Goal: Information Seeking & Learning: Check status

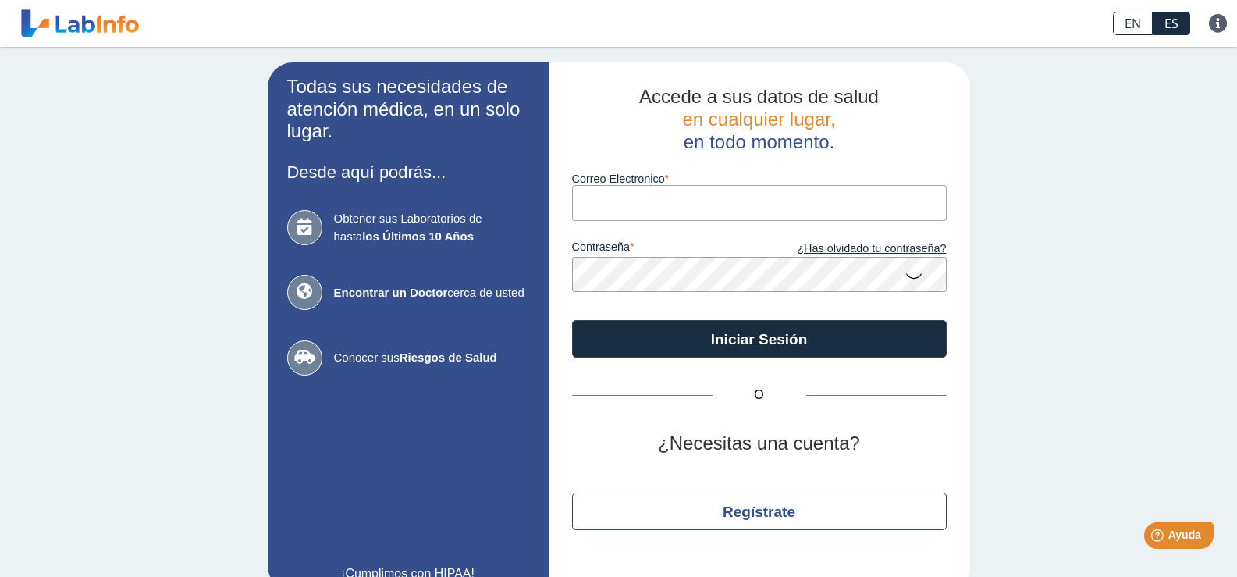
click at [601, 212] on input "Correo Electronico" at bounding box center [759, 202] width 374 height 35
type input "[EMAIL_ADDRESS][DOMAIN_NAME]"
click at [907, 277] on icon at bounding box center [913, 275] width 19 height 30
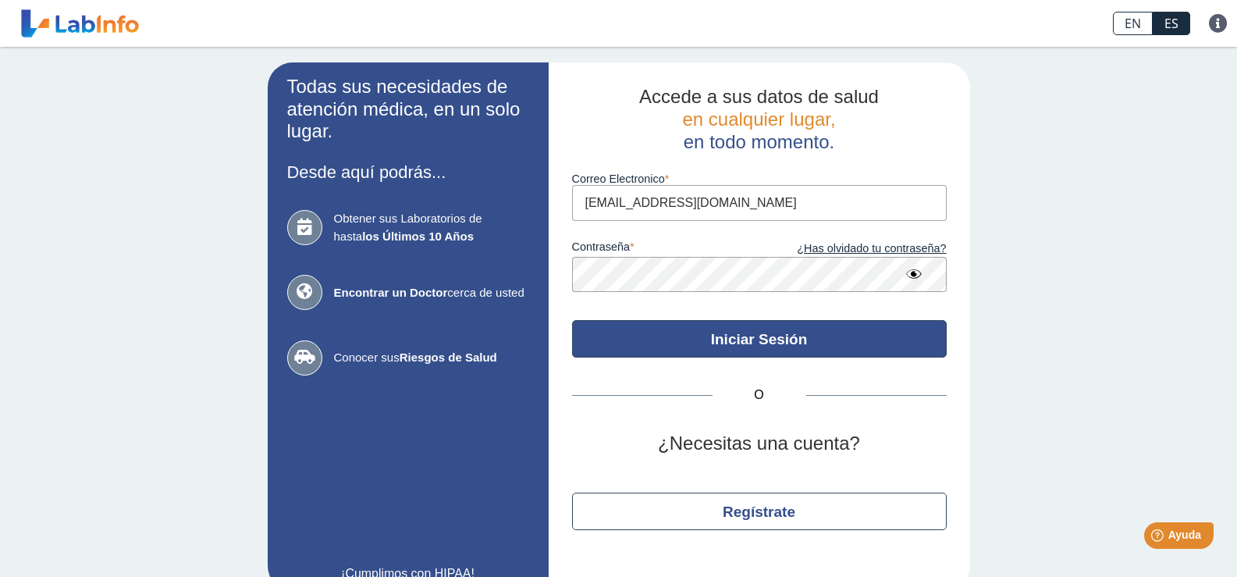
click at [793, 332] on button "Iniciar Sesión" at bounding box center [759, 338] width 374 height 37
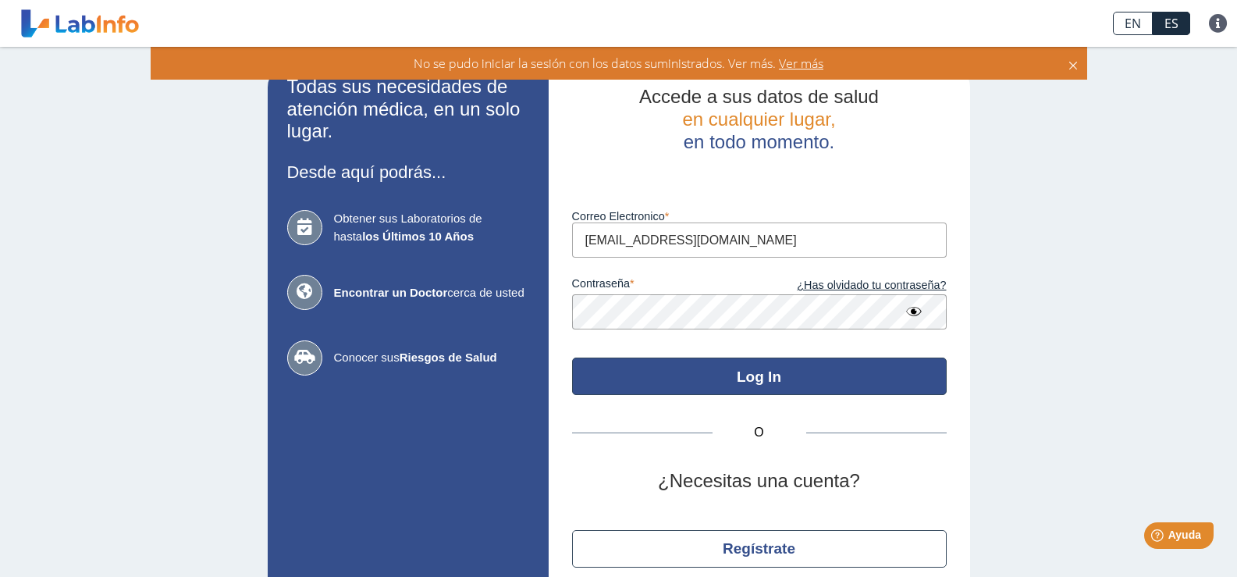
click at [817, 373] on button "Log In" at bounding box center [759, 375] width 374 height 37
click at [715, 362] on button "Log In" at bounding box center [759, 375] width 374 height 37
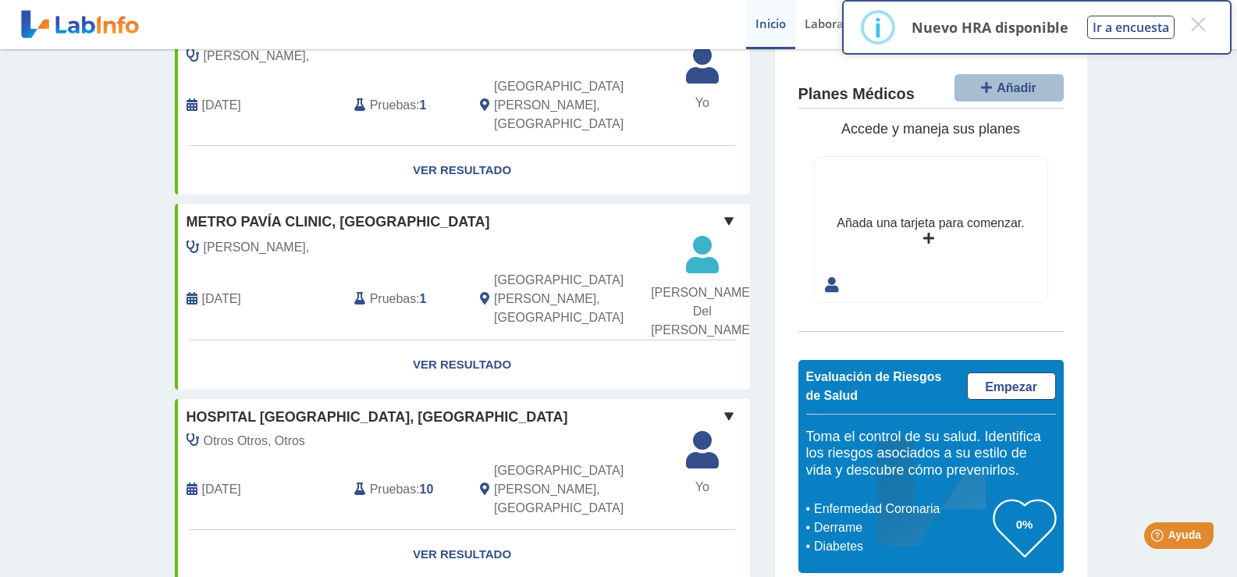
scroll to position [78, 0]
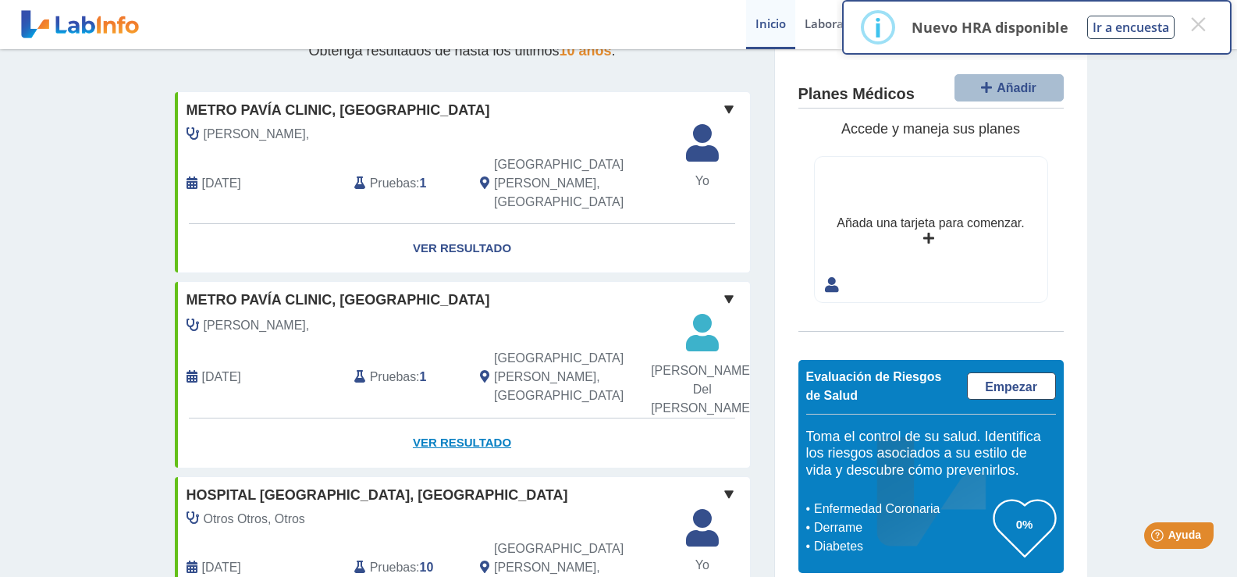
click at [480, 447] on link "Ver Resultado" at bounding box center [462, 442] width 575 height 49
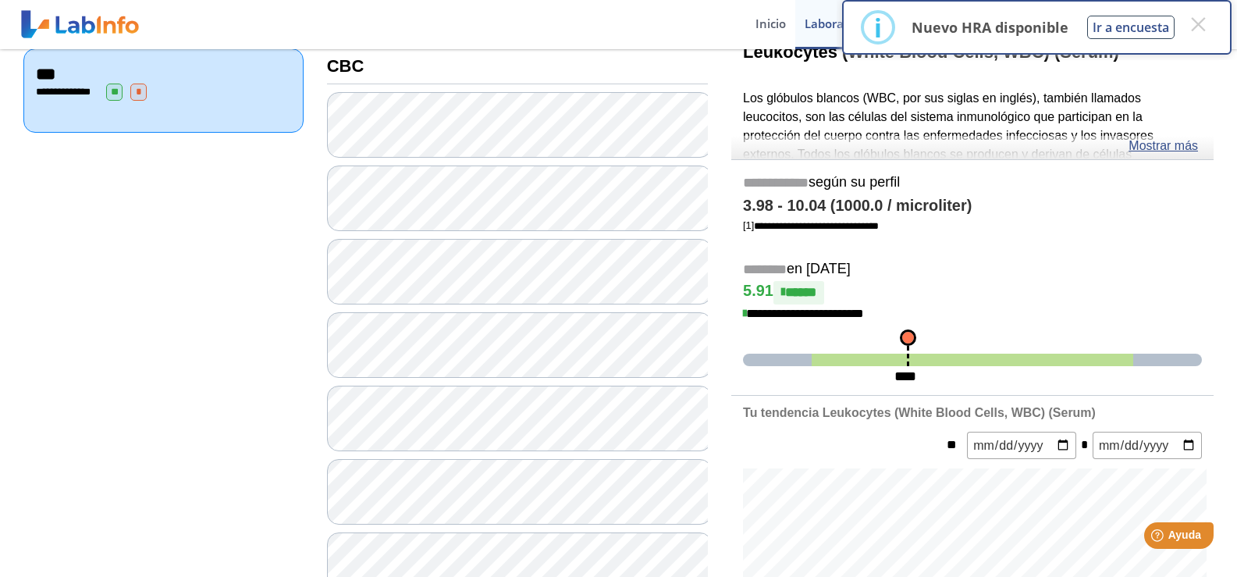
scroll to position [202, 0]
click at [1203, 27] on button "×" at bounding box center [1197, 24] width 28 height 28
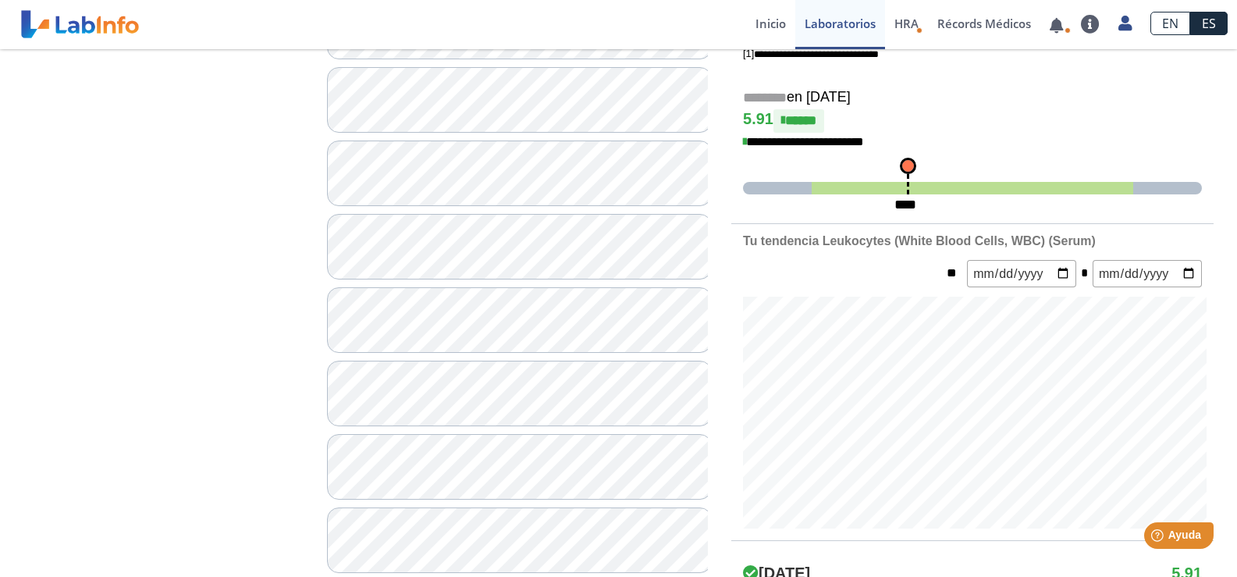
scroll to position [124, 0]
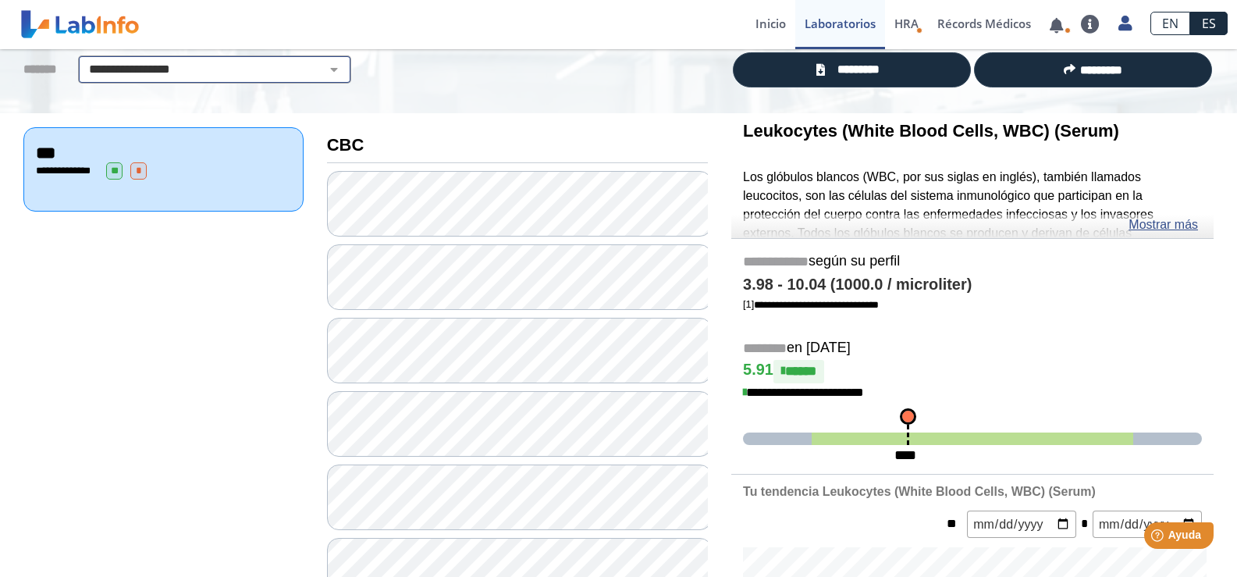
click at [327, 68] on select "**********" at bounding box center [215, 69] width 264 height 19
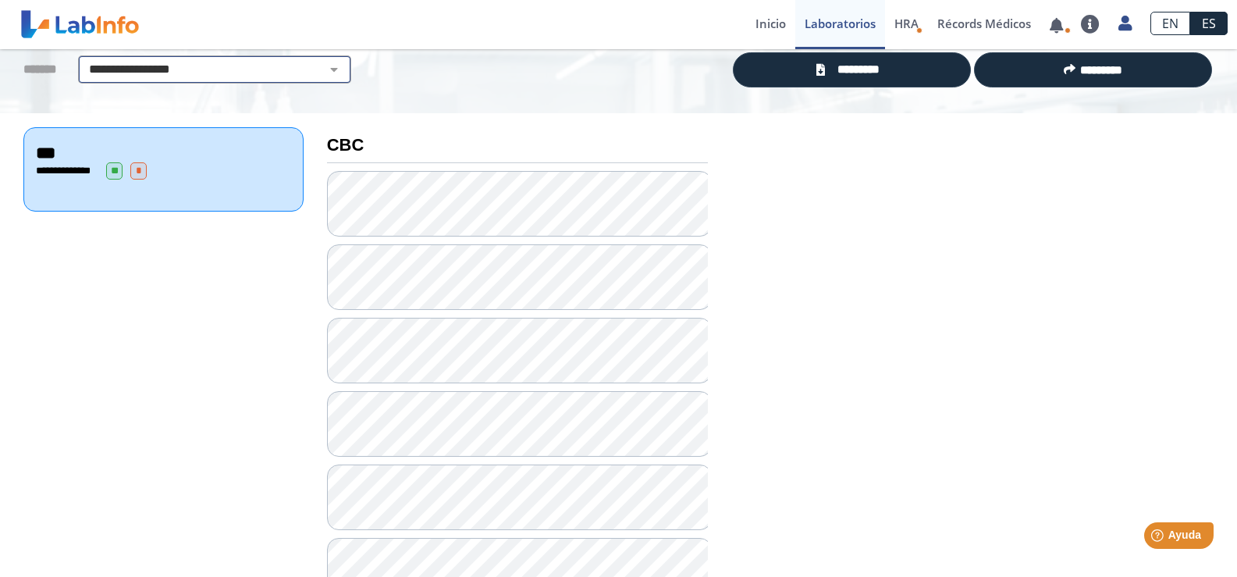
click at [185, 64] on select "**********" at bounding box center [215, 69] width 264 height 19
click at [186, 63] on select "**********" at bounding box center [215, 69] width 264 height 19
click at [147, 69] on select "**********" at bounding box center [215, 69] width 264 height 19
click at [144, 68] on select "**********" at bounding box center [215, 69] width 264 height 19
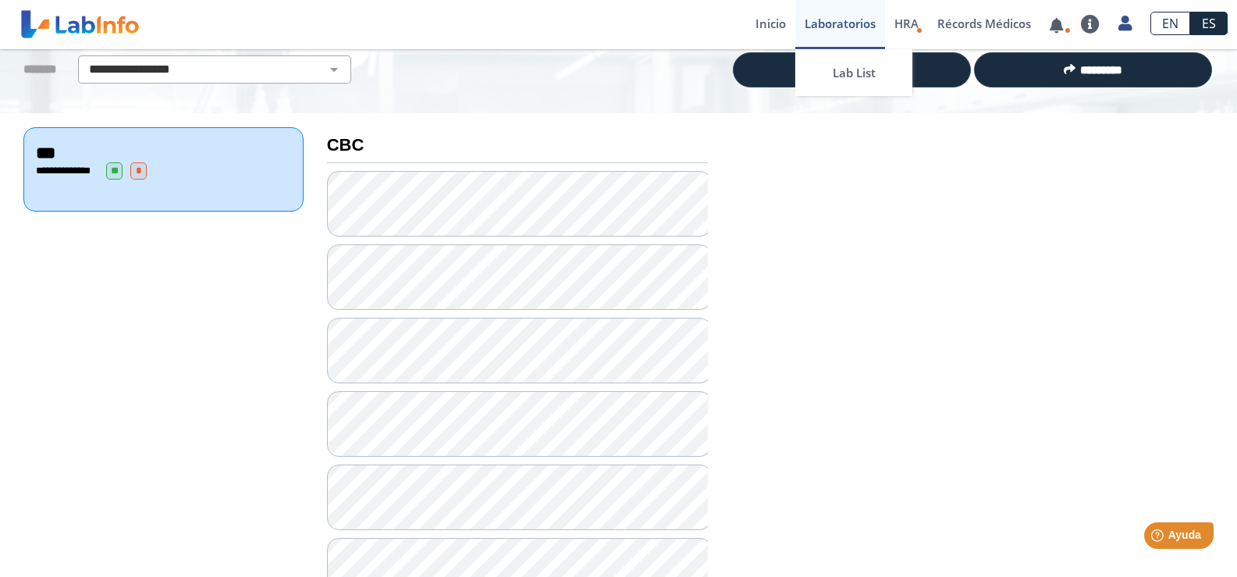
click at [829, 22] on link "Laboratorios" at bounding box center [840, 24] width 90 height 49
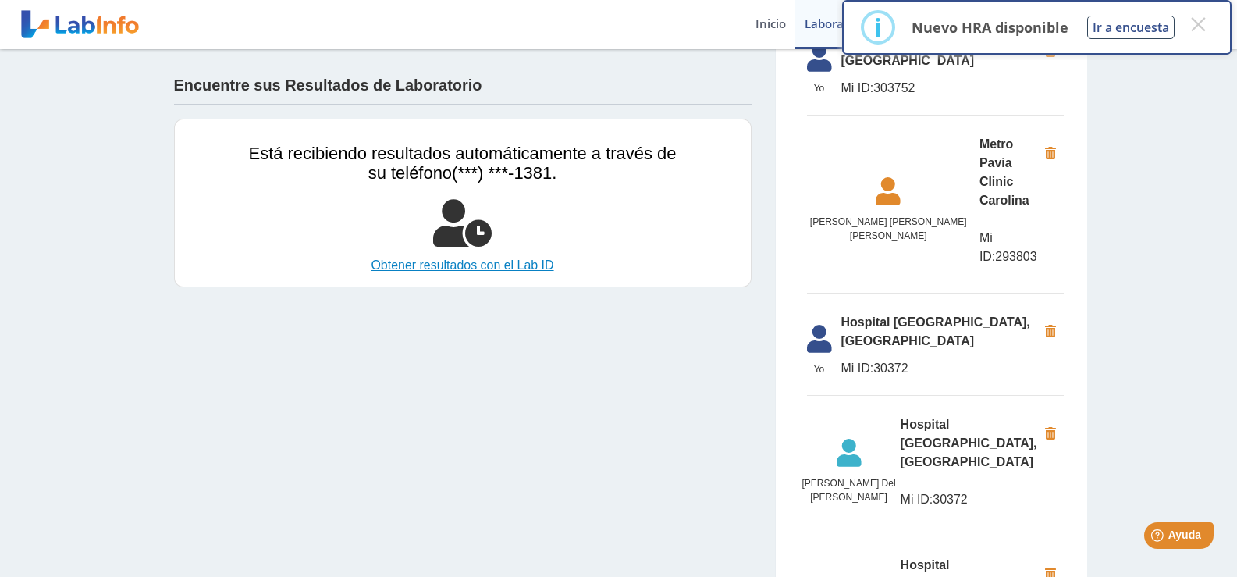
click at [525, 266] on link "Obtener resultados con el Lab ID" at bounding box center [463, 265] width 428 height 19
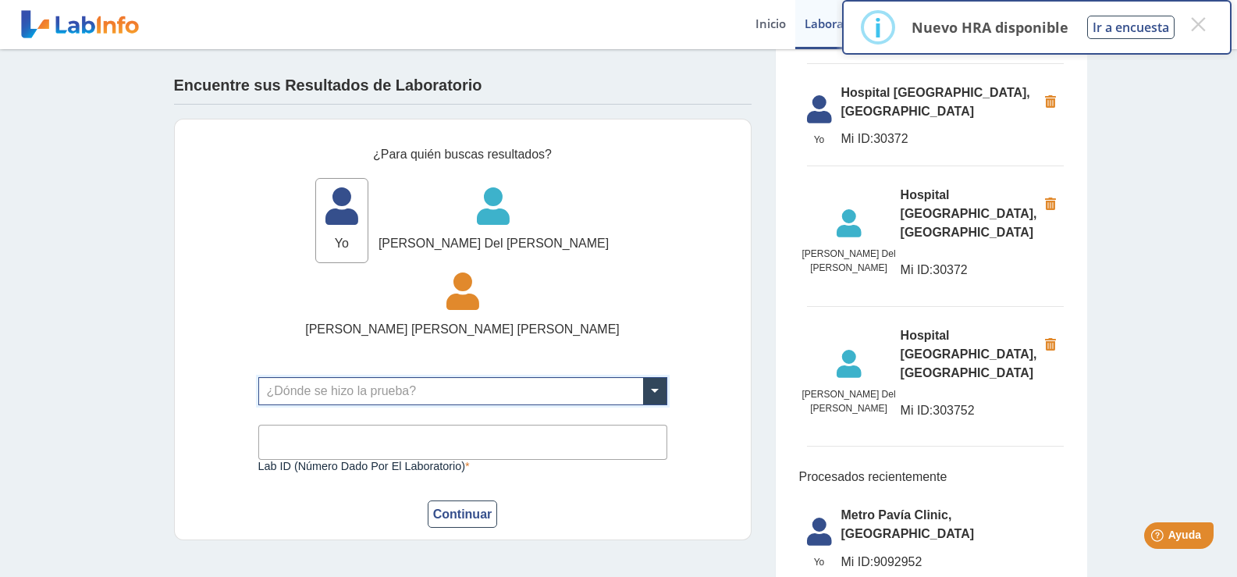
scroll to position [280, 0]
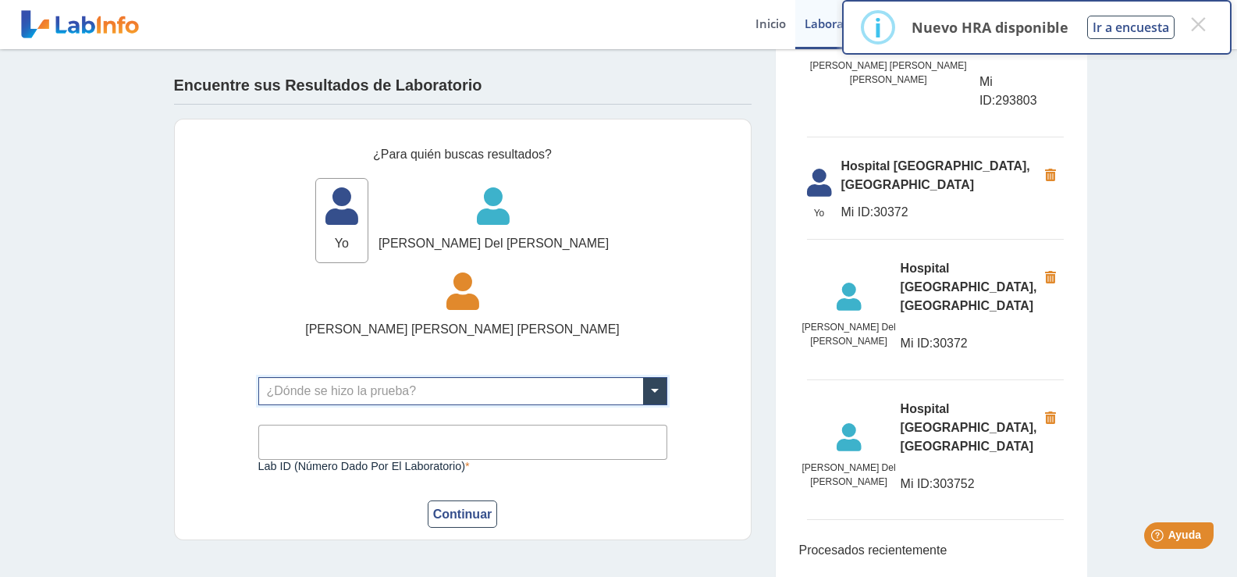
click at [332, 386] on input "text" at bounding box center [462, 391] width 407 height 27
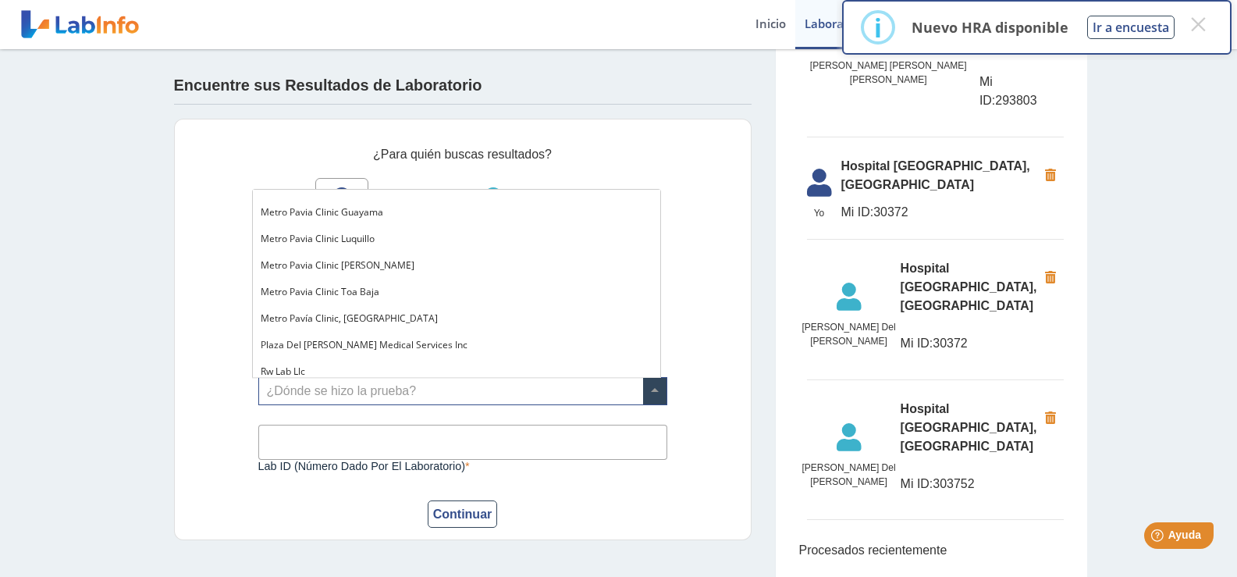
scroll to position [1194, 0]
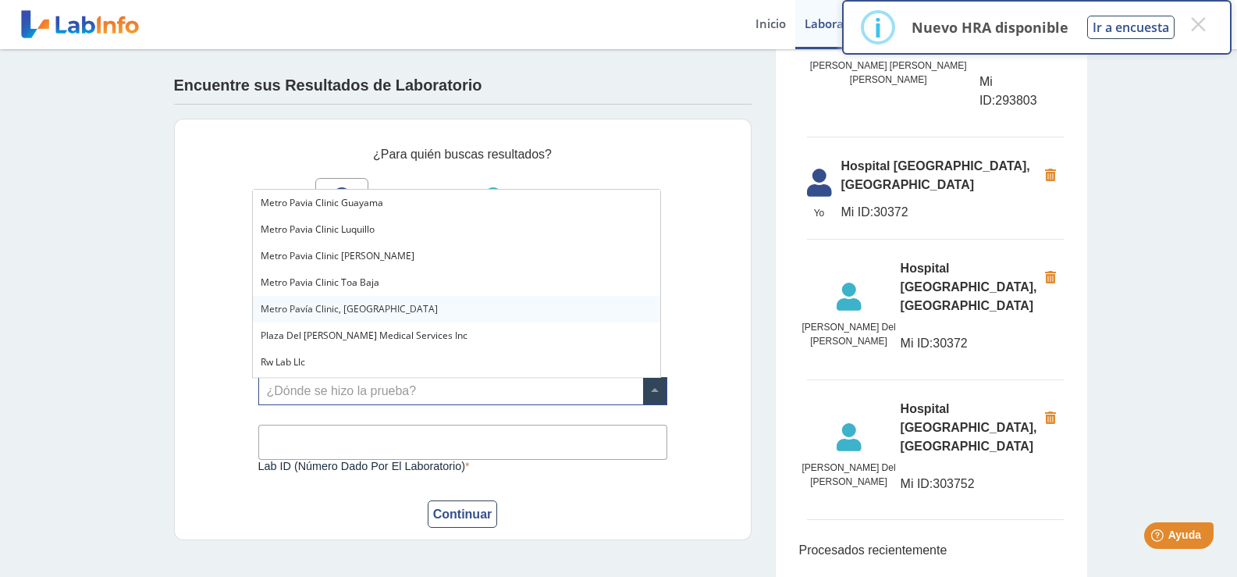
click at [352, 300] on div "Metro Pavía Clinic, [GEOGRAPHIC_DATA]" at bounding box center [456, 309] width 407 height 27
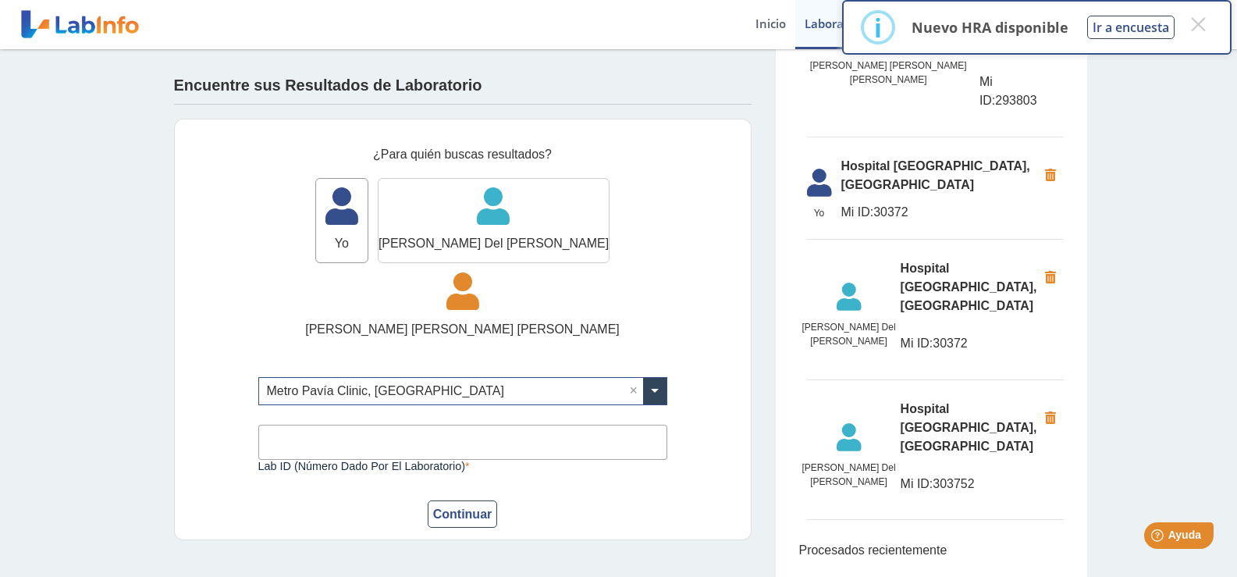
click at [484, 180] on div "[PERSON_NAME] del [PERSON_NAME]" at bounding box center [513, 169] width 156 height 30
click at [361, 208] on icon at bounding box center [341, 211] width 51 height 47
click at [438, 519] on button "Continuar" at bounding box center [463, 513] width 70 height 27
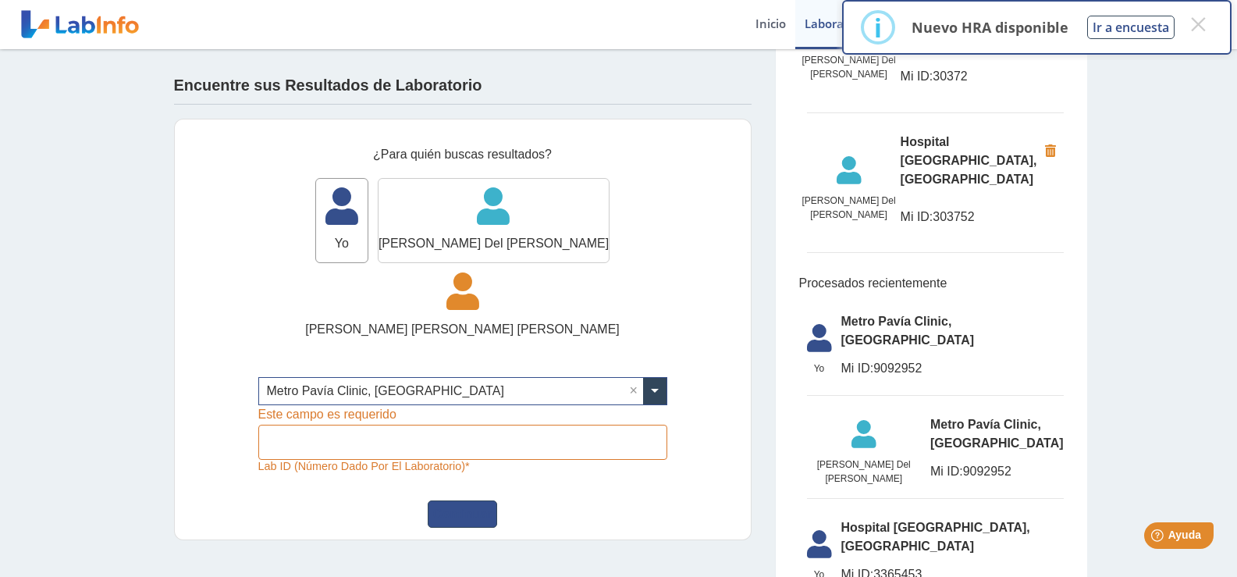
scroll to position [592, 0]
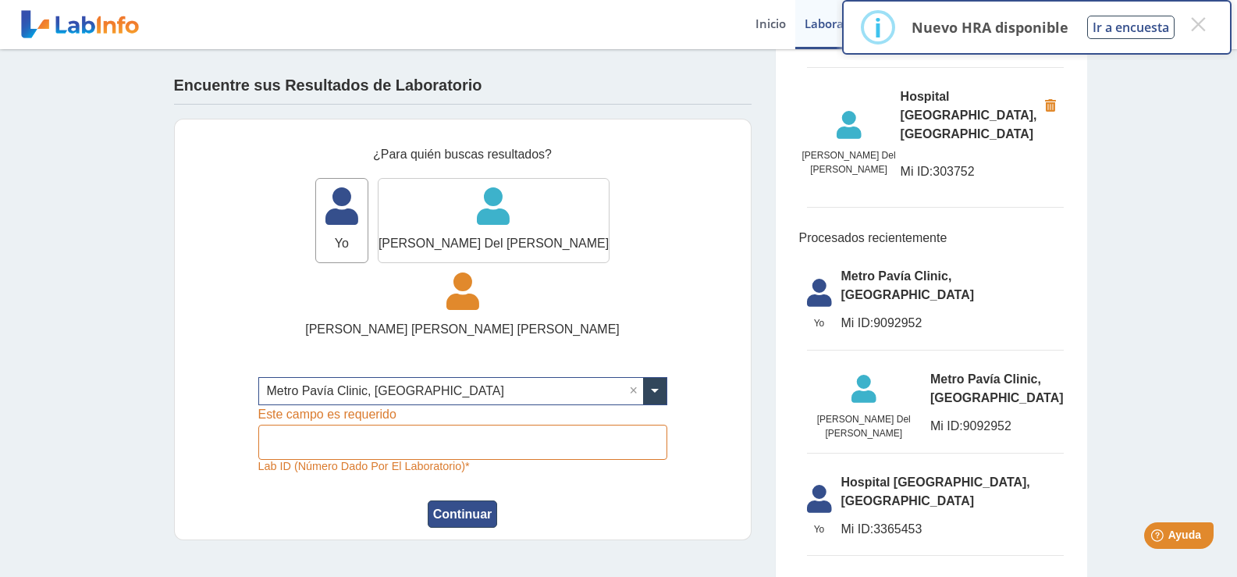
click at [475, 509] on button "Continuar" at bounding box center [463, 513] width 70 height 27
drag, startPoint x: 1201, startPoint y: 23, endPoint x: 1186, endPoint y: 1, distance: 26.8
click at [1202, 20] on button "×" at bounding box center [1197, 24] width 28 height 28
